Goal: Task Accomplishment & Management: Complete application form

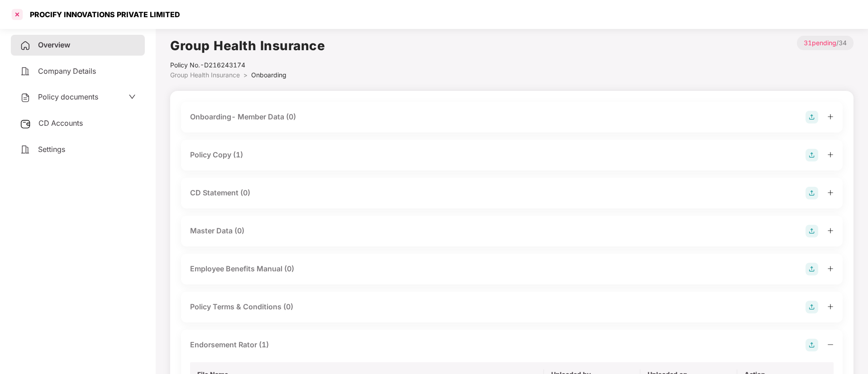
click at [15, 14] on div at bounding box center [17, 14] width 14 height 14
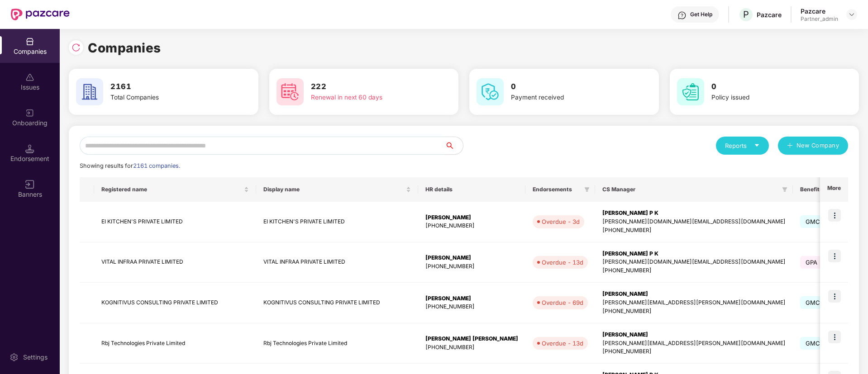
click at [243, 140] on input "text" at bounding box center [262, 146] width 365 height 18
paste input "*********"
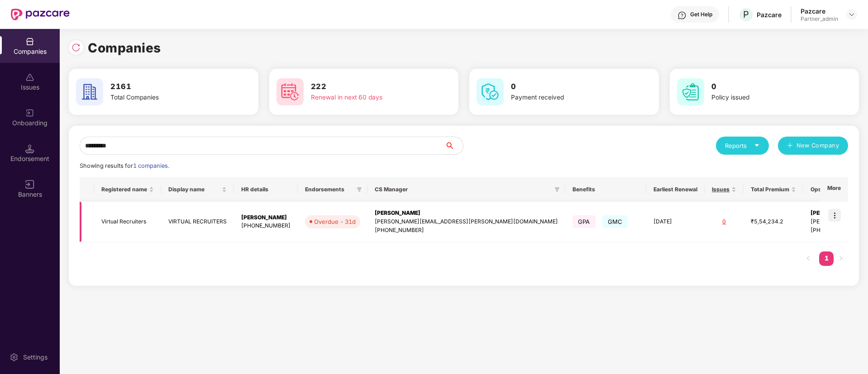
type input "*********"
drag, startPoint x: 836, startPoint y: 212, endPoint x: 838, endPoint y: 226, distance: 14.2
click at [836, 211] on img at bounding box center [834, 215] width 13 height 13
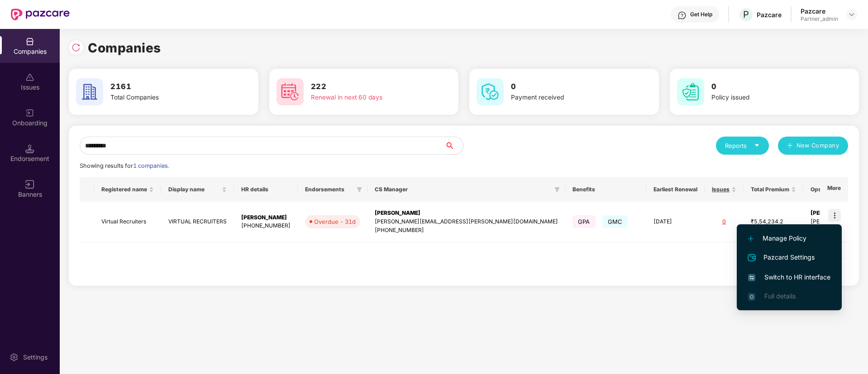
click at [816, 274] on span "Switch to HR interface" at bounding box center [789, 277] width 82 height 10
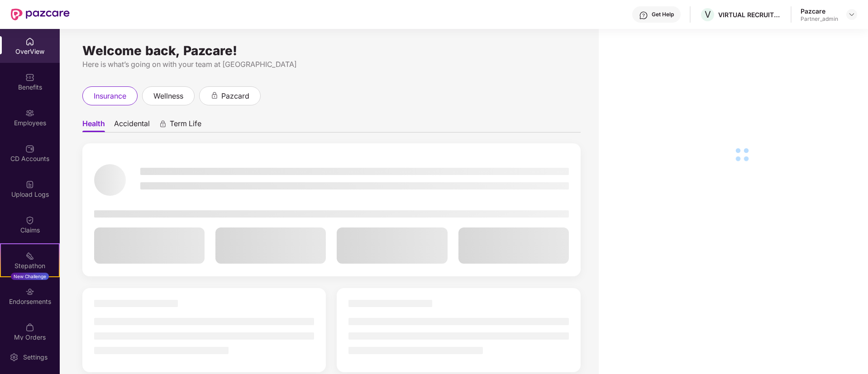
click at [31, 119] on div "Employees" at bounding box center [30, 123] width 60 height 9
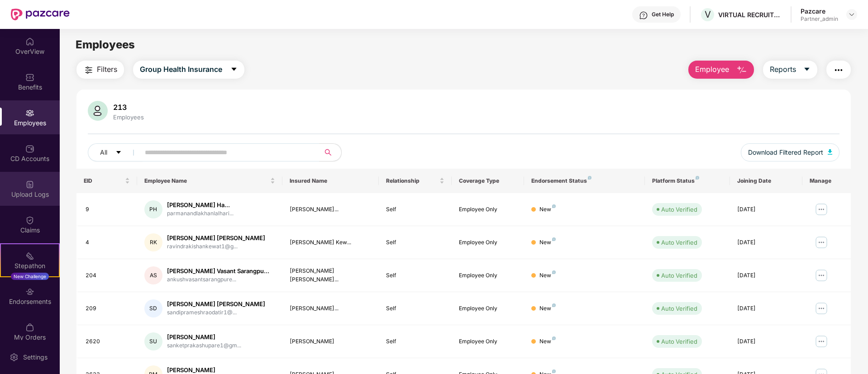
click at [34, 193] on div "Upload Logs" at bounding box center [30, 194] width 60 height 9
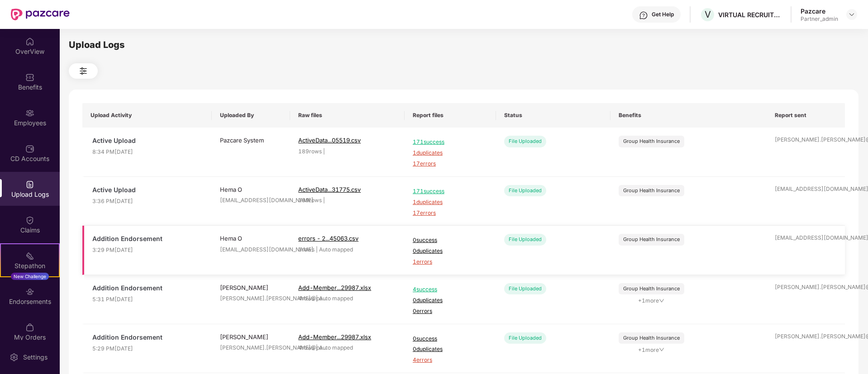
click at [426, 263] on span "1 errors" at bounding box center [450, 262] width 75 height 9
click at [33, 123] on div "Employees" at bounding box center [30, 123] width 60 height 9
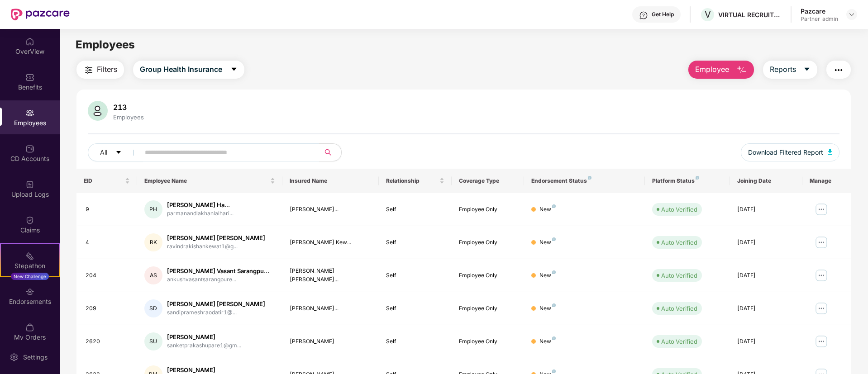
click at [748, 66] on button "Employee" at bounding box center [721, 70] width 66 height 18
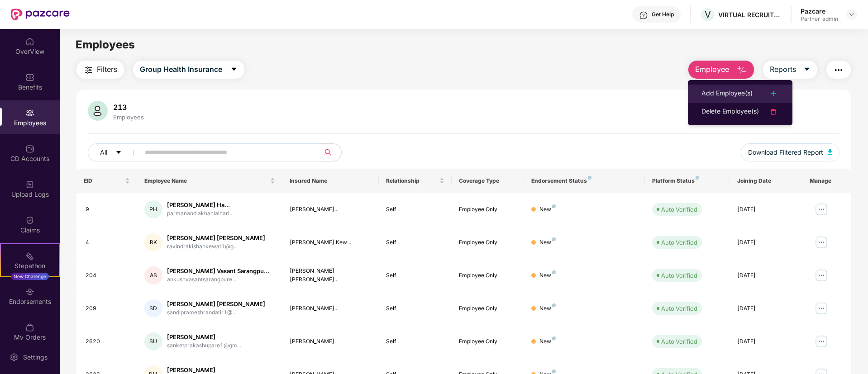
click at [721, 93] on div "Add Employee(s)" at bounding box center [726, 93] width 51 height 11
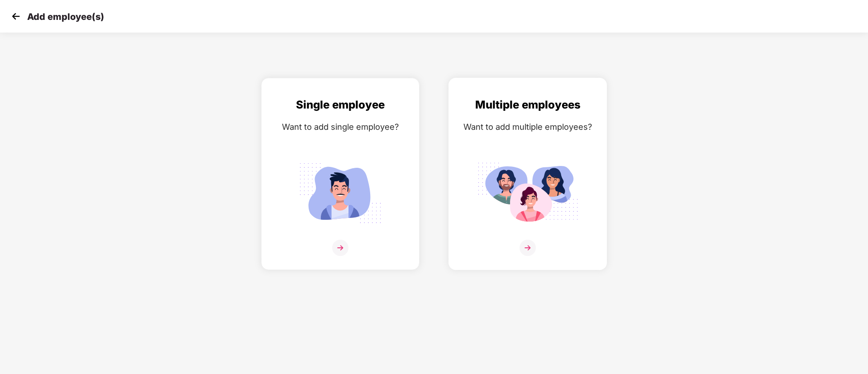
click at [546, 175] on img at bounding box center [527, 193] width 101 height 71
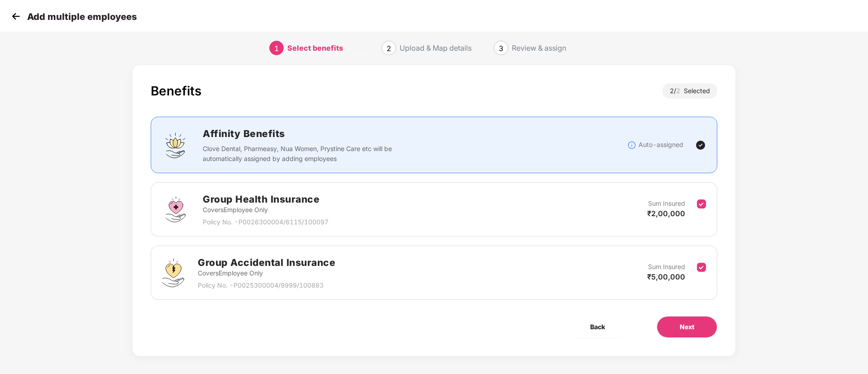
scroll to position [14, 0]
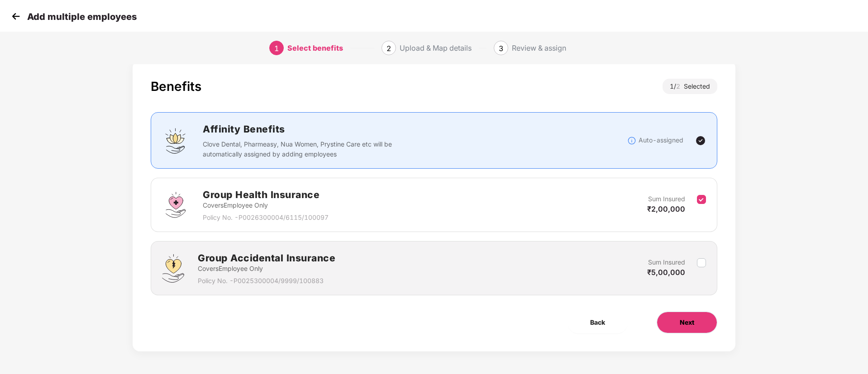
click at [697, 317] on button "Next" at bounding box center [686, 323] width 61 height 22
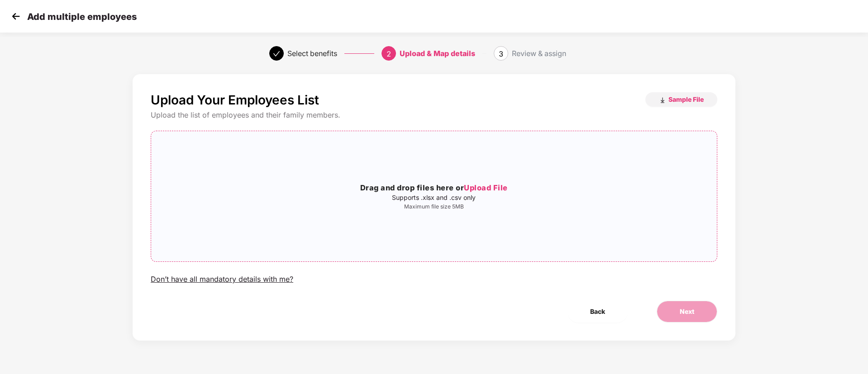
scroll to position [0, 0]
click at [501, 204] on p "Maximum file size 5MB" at bounding box center [433, 206] width 565 height 7
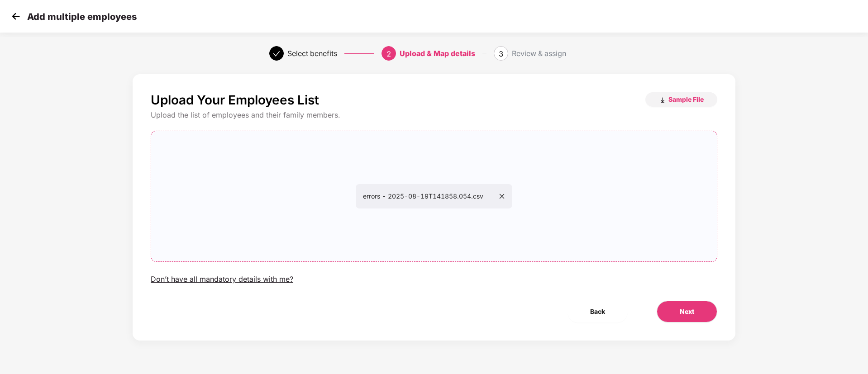
click at [505, 194] on icon "close" at bounding box center [501, 196] width 6 height 6
click at [692, 313] on span "Next" at bounding box center [686, 312] width 14 height 10
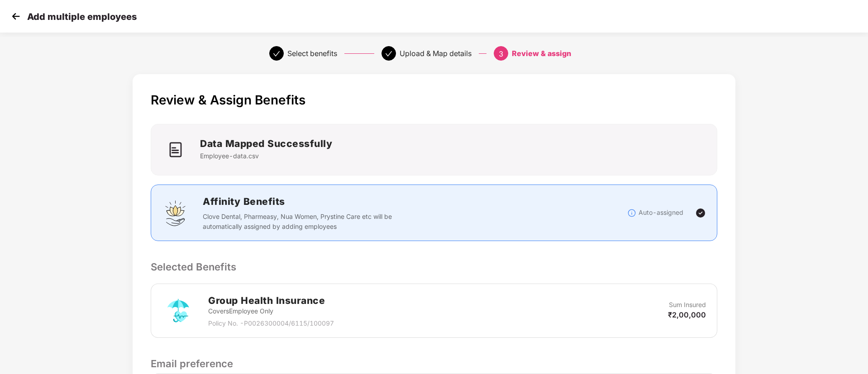
scroll to position [130, 0]
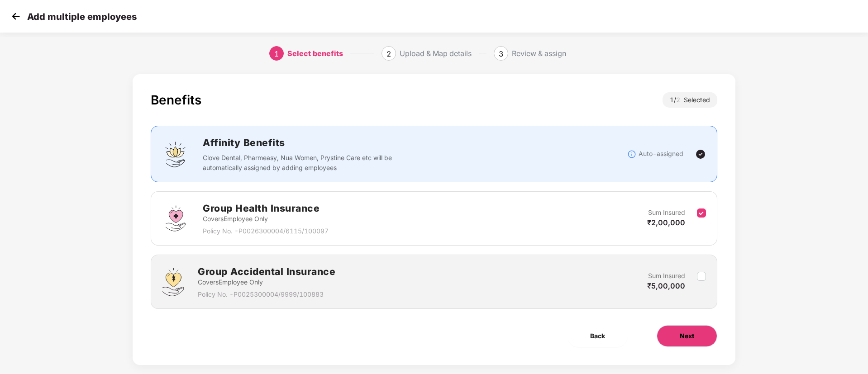
click at [698, 326] on button "Next" at bounding box center [686, 336] width 61 height 22
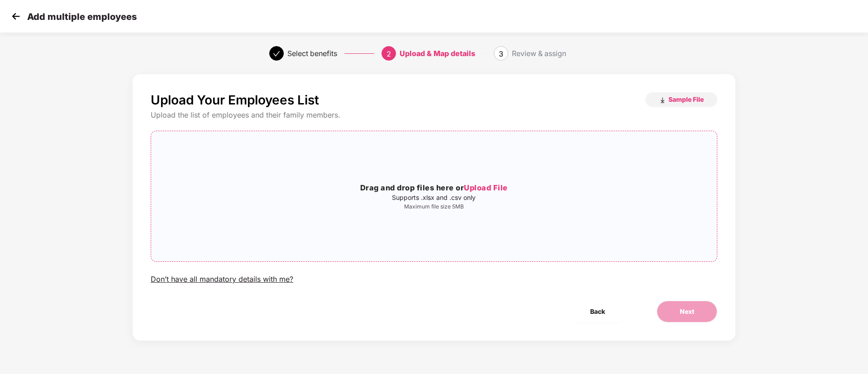
click at [518, 231] on div "Drag and drop files here or Upload File Supports .xlsx and .csv only Maximum fi…" at bounding box center [433, 196] width 565 height 116
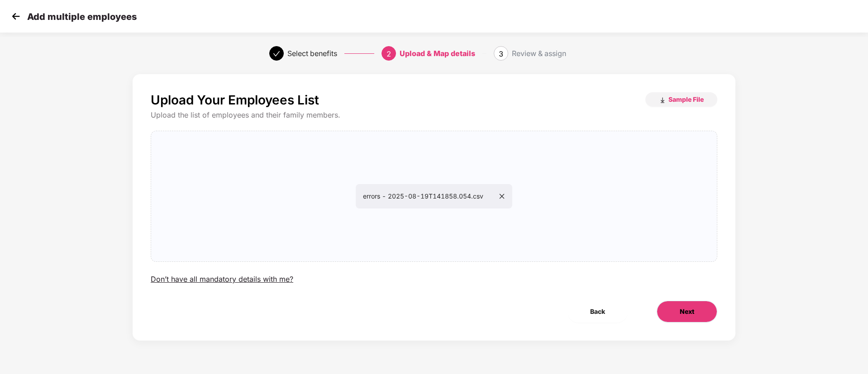
click at [691, 308] on span "Next" at bounding box center [686, 312] width 14 height 10
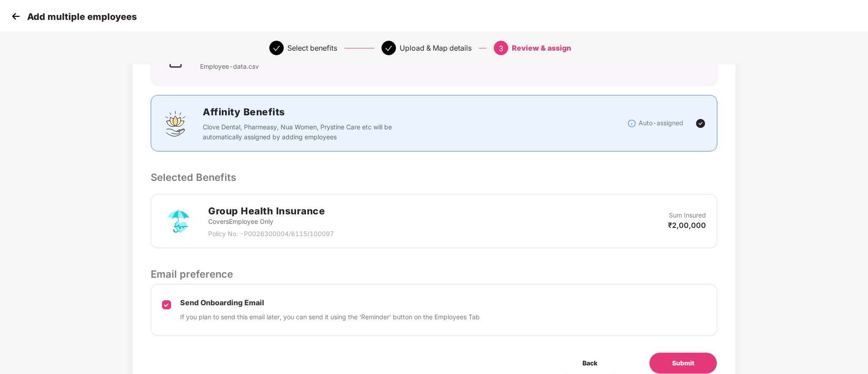
scroll to position [130, 0]
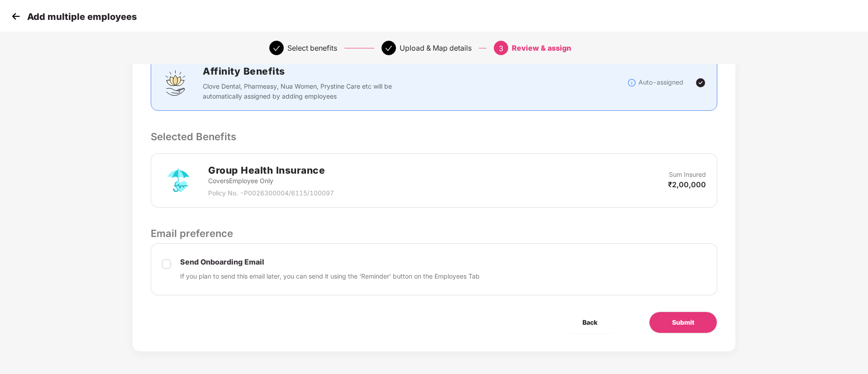
click at [16, 25] on div "Add multiple employees" at bounding box center [434, 16] width 868 height 33
click at [16, 19] on img at bounding box center [16, 16] width 14 height 14
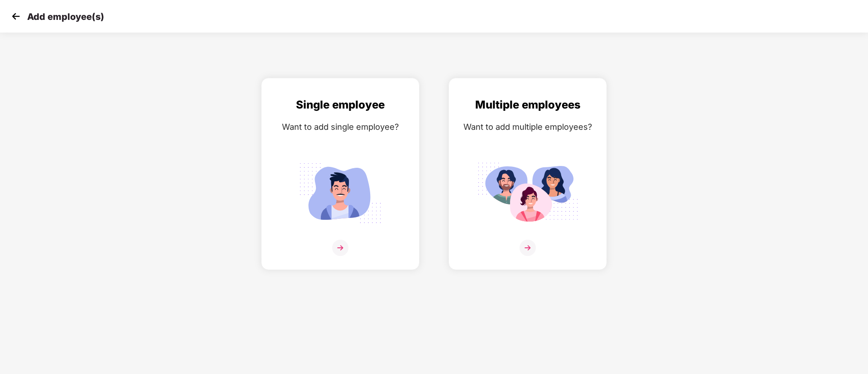
click at [14, 18] on img at bounding box center [16, 16] width 14 height 14
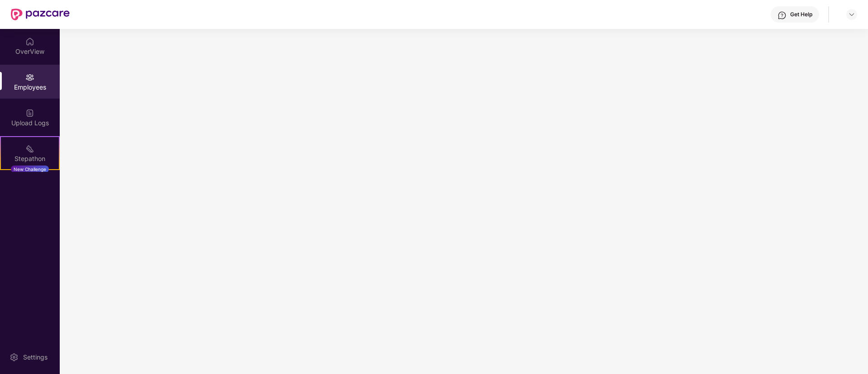
click at [14, 18] on img at bounding box center [40, 15] width 59 height 12
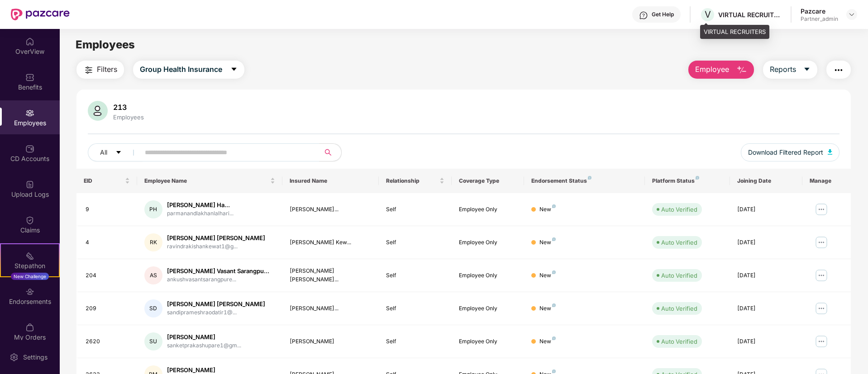
click at [727, 14] on div "VIRTUAL RECRUITERS" at bounding box center [749, 14] width 63 height 9
copy div "VIRTUAL RECRUITERS"
click at [710, 65] on span "Employee" at bounding box center [712, 69] width 34 height 11
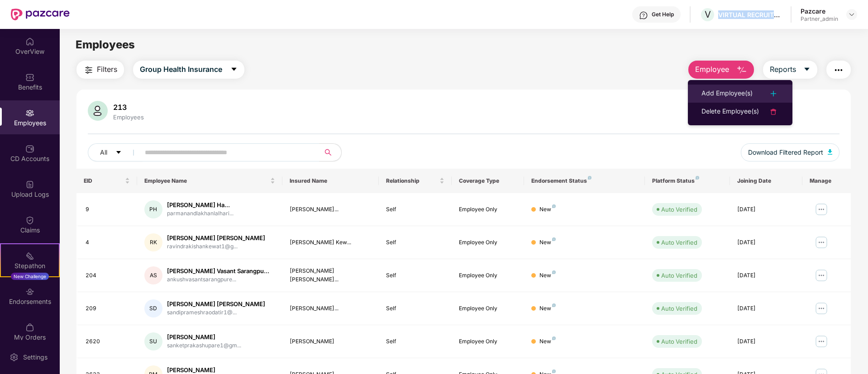
drag, startPoint x: 708, startPoint y: 77, endPoint x: 712, endPoint y: 88, distance: 11.2
click at [709, 78] on body "Get Help V VIRTUAL RECRUITERS Pazcare Partner_admin OverView Benefits Employees…" at bounding box center [434, 187] width 868 height 374
click at [713, 88] on div "Add Employee(s)" at bounding box center [726, 93] width 51 height 11
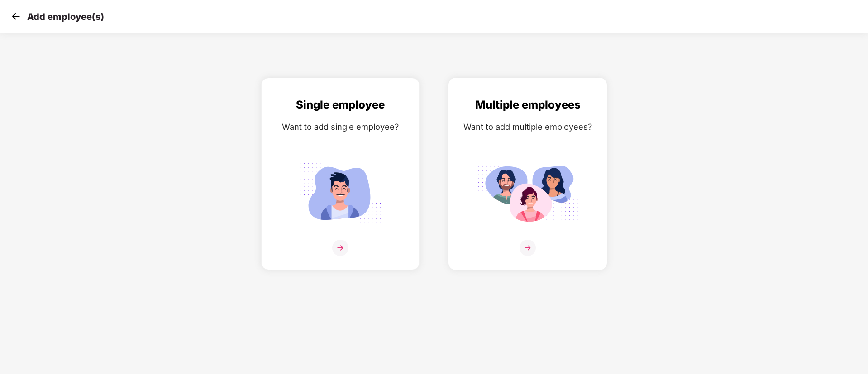
click at [550, 149] on div "Multiple employees Want to add multiple employees?" at bounding box center [527, 181] width 139 height 171
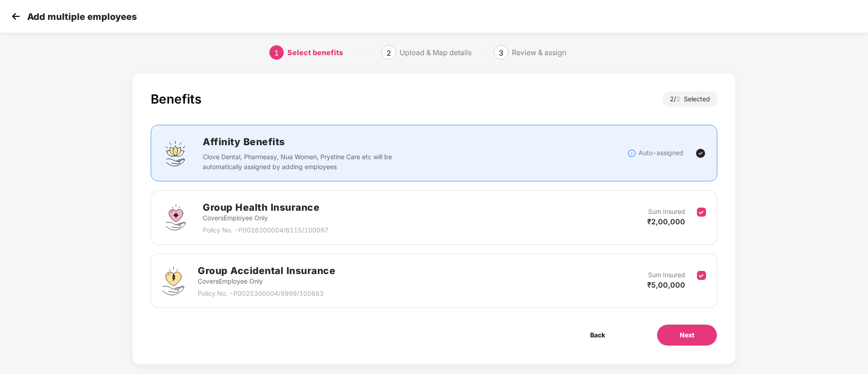
scroll to position [6, 0]
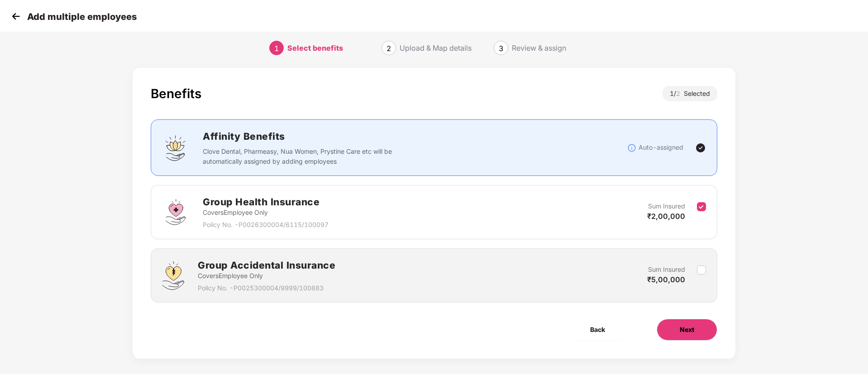
click at [702, 329] on button "Next" at bounding box center [686, 330] width 61 height 22
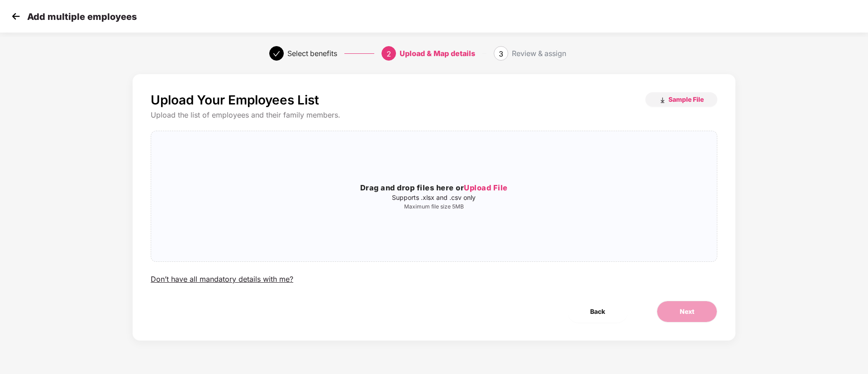
scroll to position [0, 0]
click at [524, 193] on h3 "Drag and drop files here or Upload File" at bounding box center [433, 188] width 565 height 12
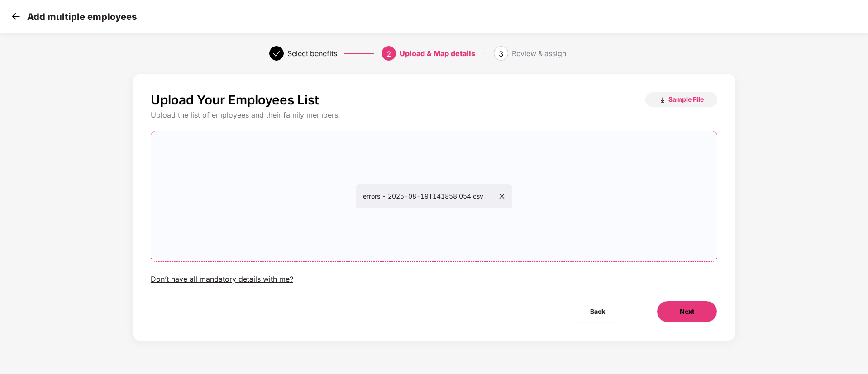
click at [707, 316] on button "Next" at bounding box center [686, 312] width 61 height 22
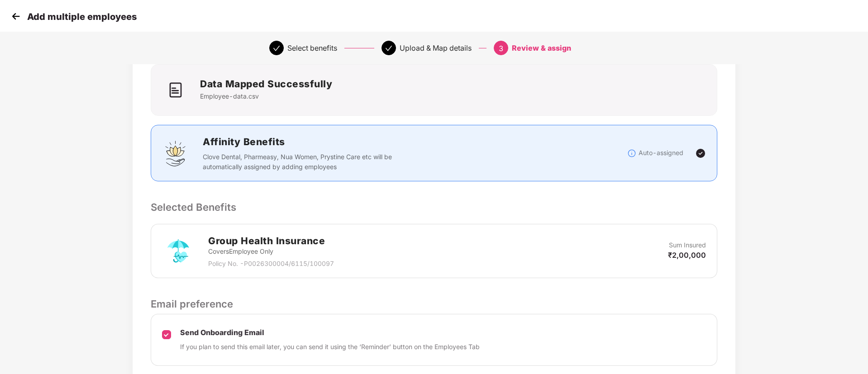
scroll to position [130, 0]
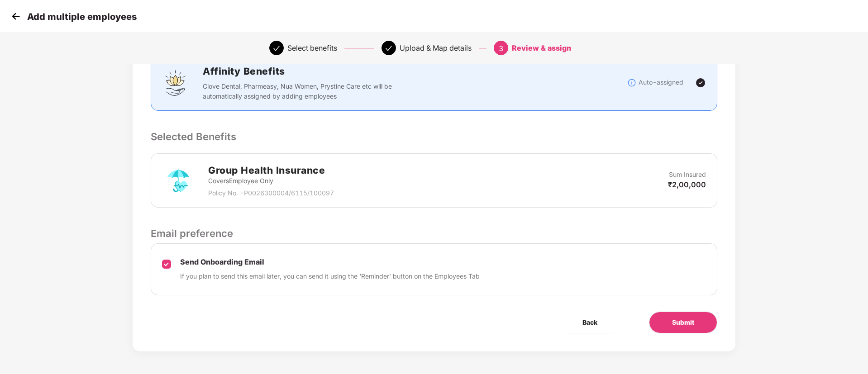
click at [15, 11] on img at bounding box center [16, 16] width 14 height 14
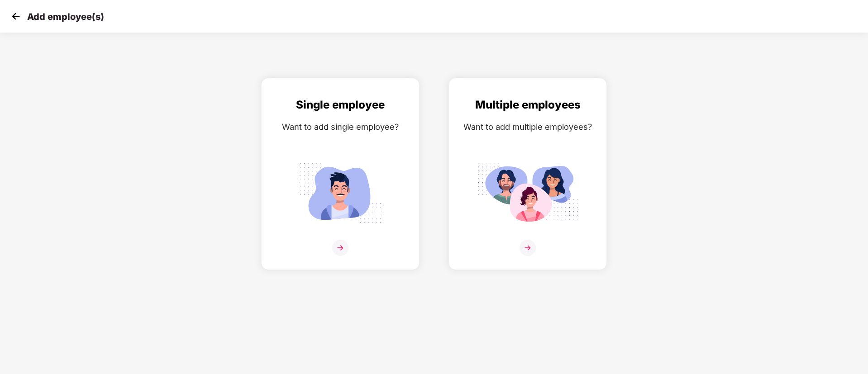
click at [15, 11] on img at bounding box center [16, 16] width 14 height 14
